Goal: Information Seeking & Learning: Learn about a topic

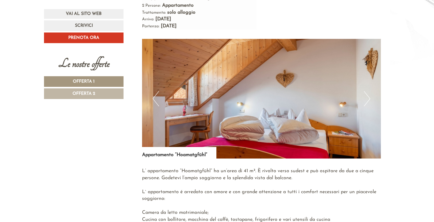
scroll to position [956, 0]
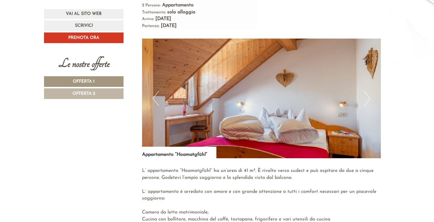
click at [368, 91] on button "Next" at bounding box center [367, 98] width 6 height 15
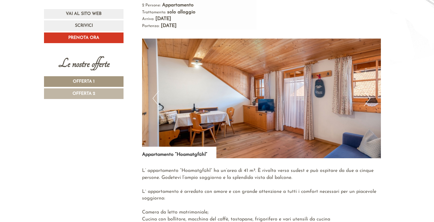
click at [368, 91] on button "Next" at bounding box center [367, 98] width 6 height 15
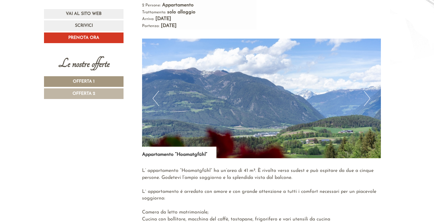
click at [368, 91] on button "Next" at bounding box center [367, 98] width 6 height 15
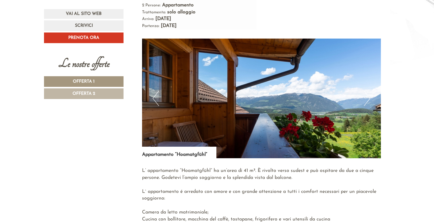
click at [368, 91] on button "Next" at bounding box center [367, 98] width 6 height 15
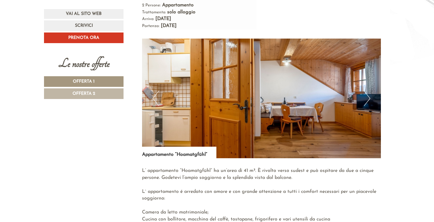
click at [368, 91] on button "Next" at bounding box center [367, 98] width 6 height 15
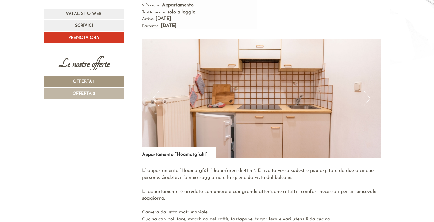
click at [368, 91] on button "Next" at bounding box center [367, 98] width 6 height 15
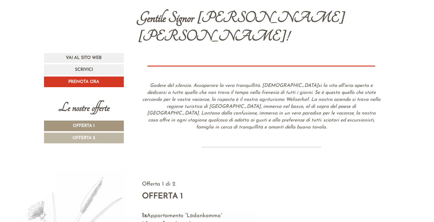
scroll to position [0, 0]
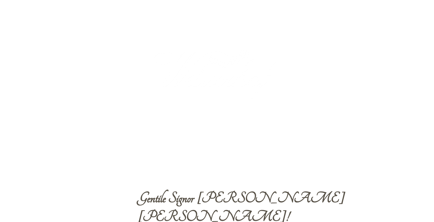
drag, startPoint x: 167, startPoint y: 76, endPoint x: 268, endPoint y: 83, distance: 101.2
click at [267, 82] on div at bounding box center [216, 74] width 145 height 100
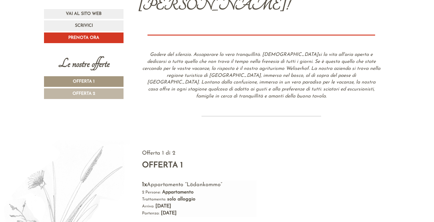
scroll to position [211, 0]
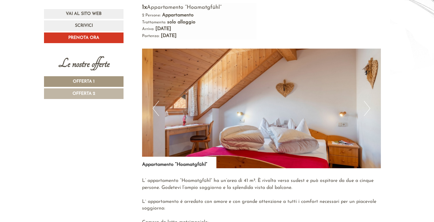
scroll to position [946, 0]
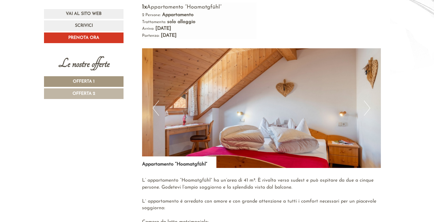
click at [368, 100] on button "Next" at bounding box center [367, 107] width 6 height 15
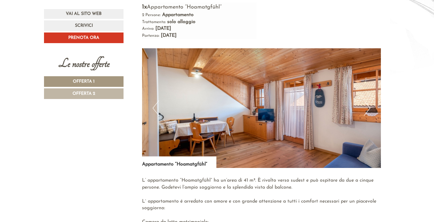
click at [368, 100] on button "Next" at bounding box center [367, 107] width 6 height 15
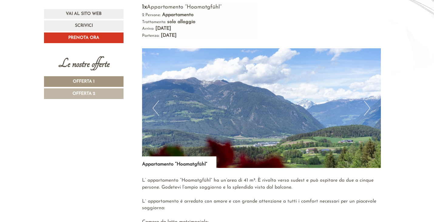
click at [368, 100] on button "Next" at bounding box center [367, 107] width 6 height 15
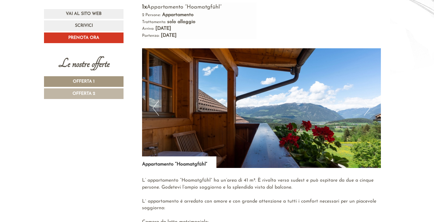
click at [368, 100] on button "Next" at bounding box center [367, 107] width 6 height 15
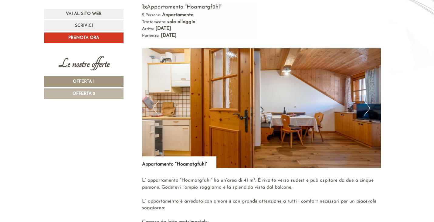
click at [368, 100] on button "Next" at bounding box center [367, 107] width 6 height 15
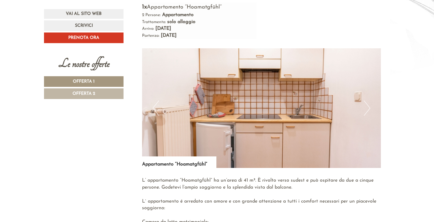
click at [368, 100] on button "Next" at bounding box center [367, 107] width 6 height 15
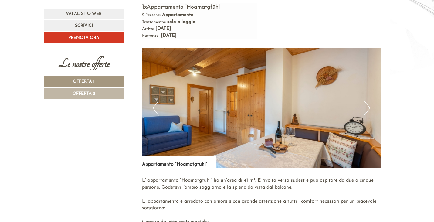
click at [368, 100] on button "Next" at bounding box center [367, 107] width 6 height 15
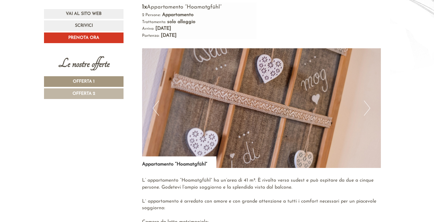
click at [368, 100] on button "Next" at bounding box center [367, 107] width 6 height 15
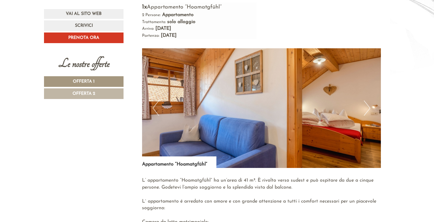
click at [368, 100] on button "Next" at bounding box center [367, 107] width 6 height 15
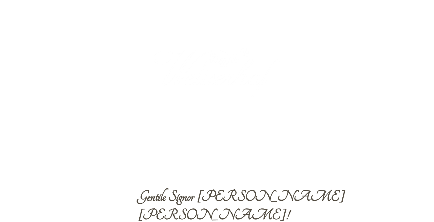
scroll to position [0, 0]
